Goal: Navigation & Orientation: Find specific page/section

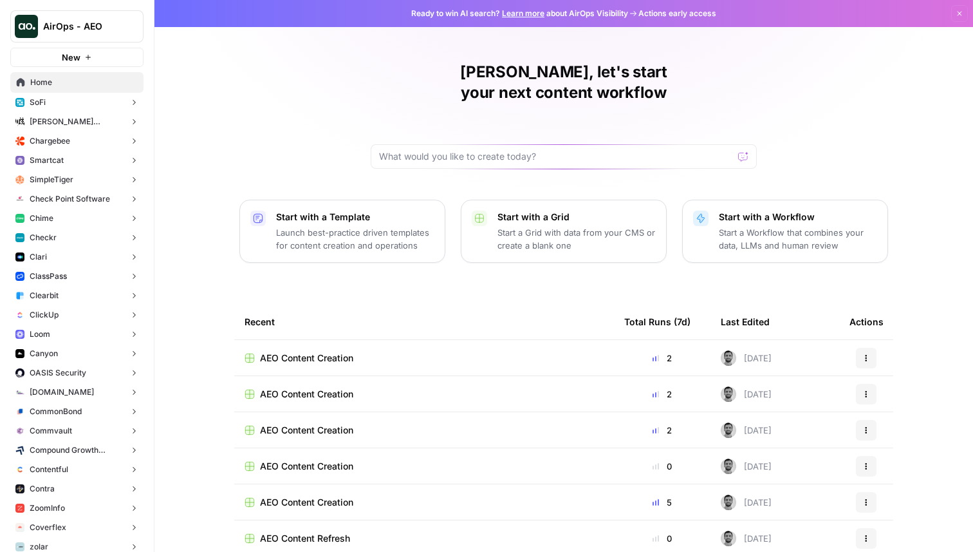
click at [111, 24] on span "AirOps - AEO" at bounding box center [82, 26] width 78 height 13
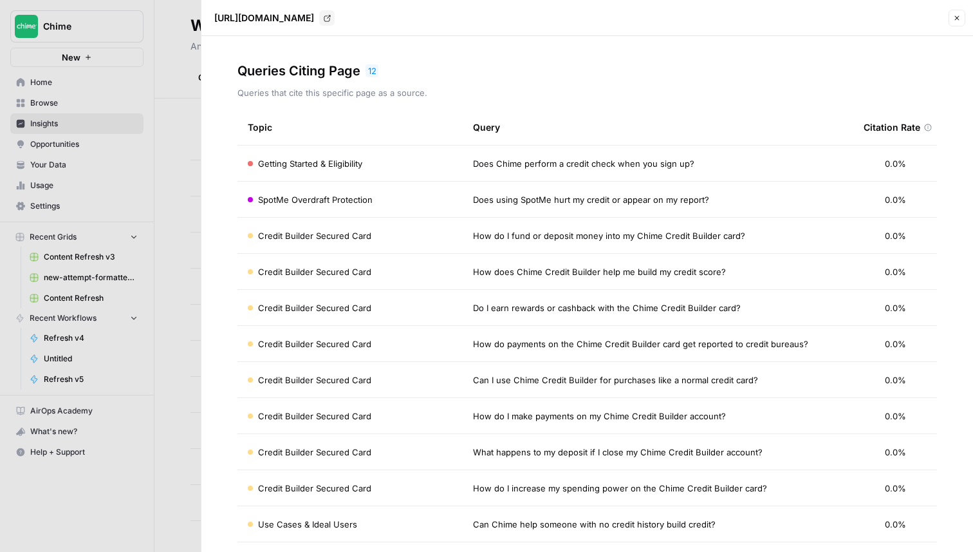
scroll to position [52, 0]
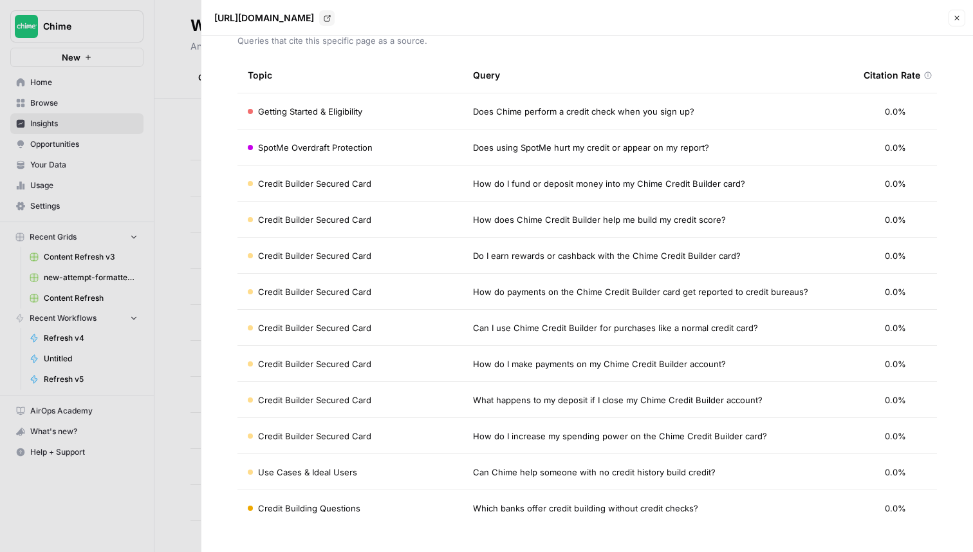
click at [959, 18] on icon "button" at bounding box center [957, 18] width 8 height 8
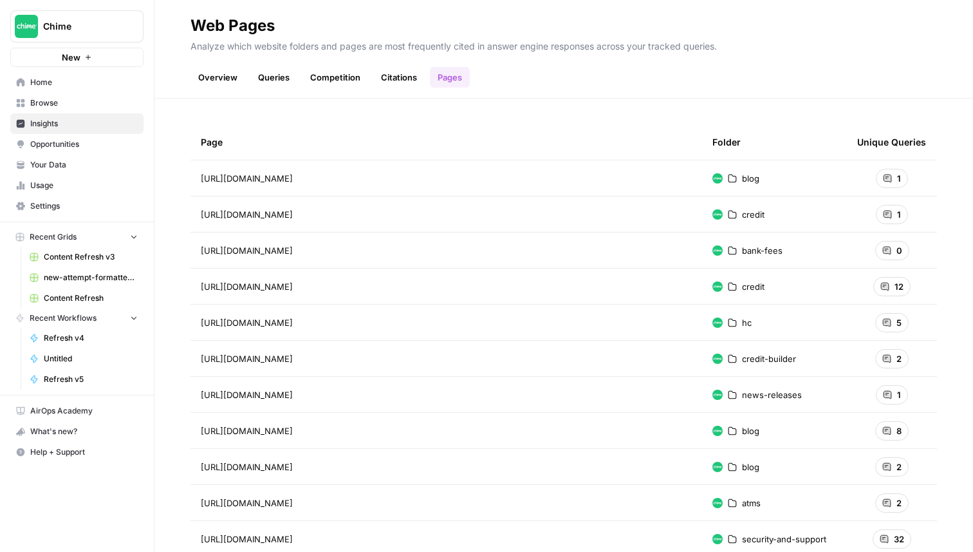
click at [432, 283] on div "https://www.chime.com/credit" at bounding box center [446, 286] width 491 height 13
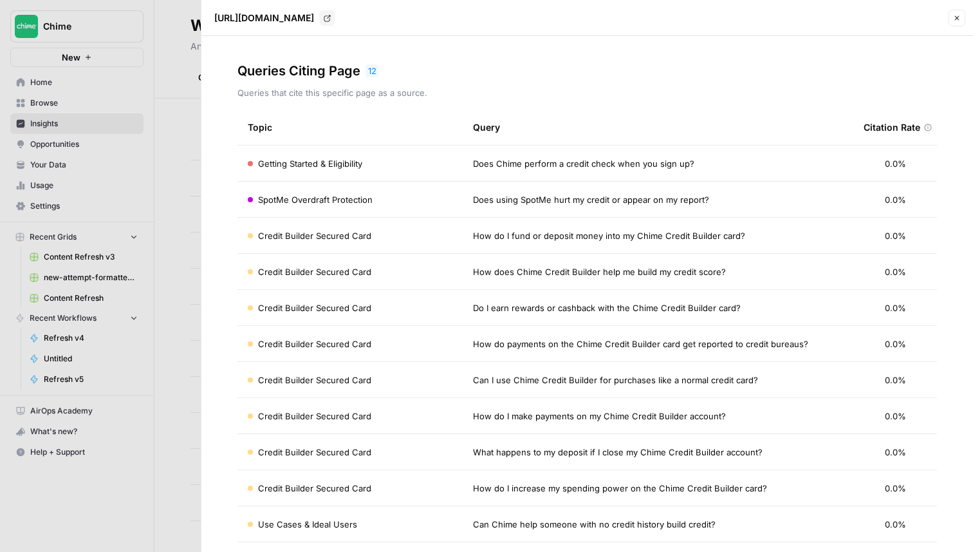
scroll to position [52, 0]
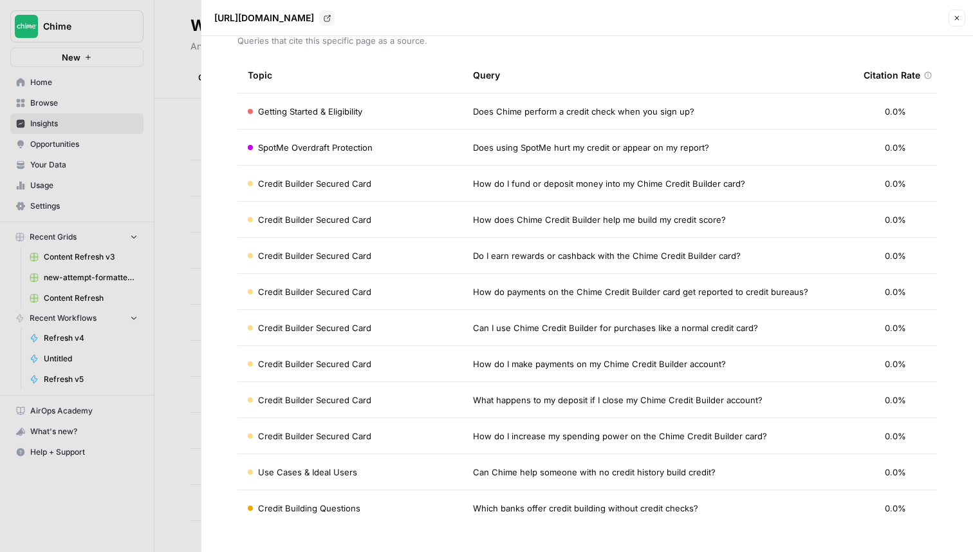
click at [953, 20] on icon "button" at bounding box center [957, 18] width 8 height 8
